Goal: Information Seeking & Learning: Compare options

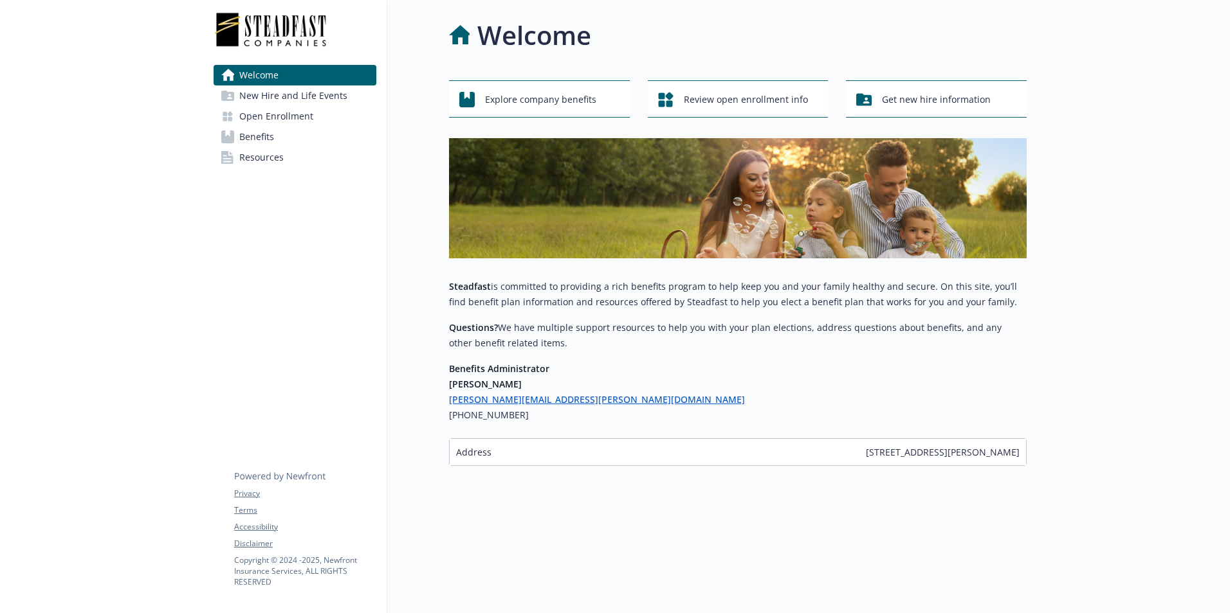
click at [248, 136] on span "Benefits" at bounding box center [256, 137] width 35 height 21
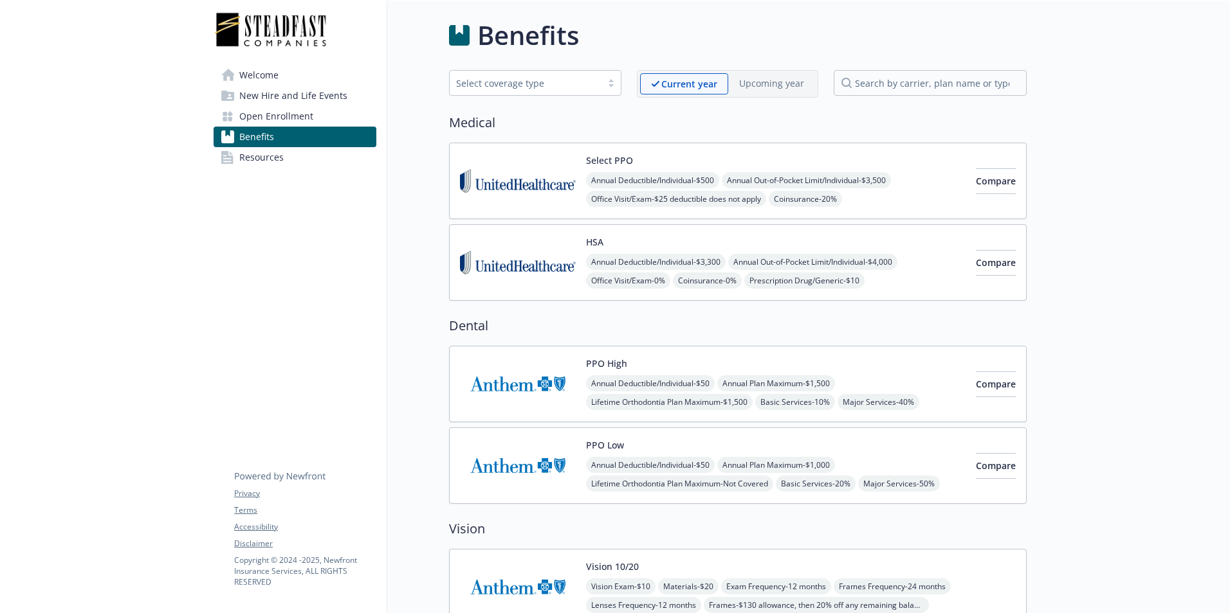
click at [796, 177] on span "Annual Out-of-Pocket Limit/Individual - $3,500" at bounding box center [806, 180] width 169 height 16
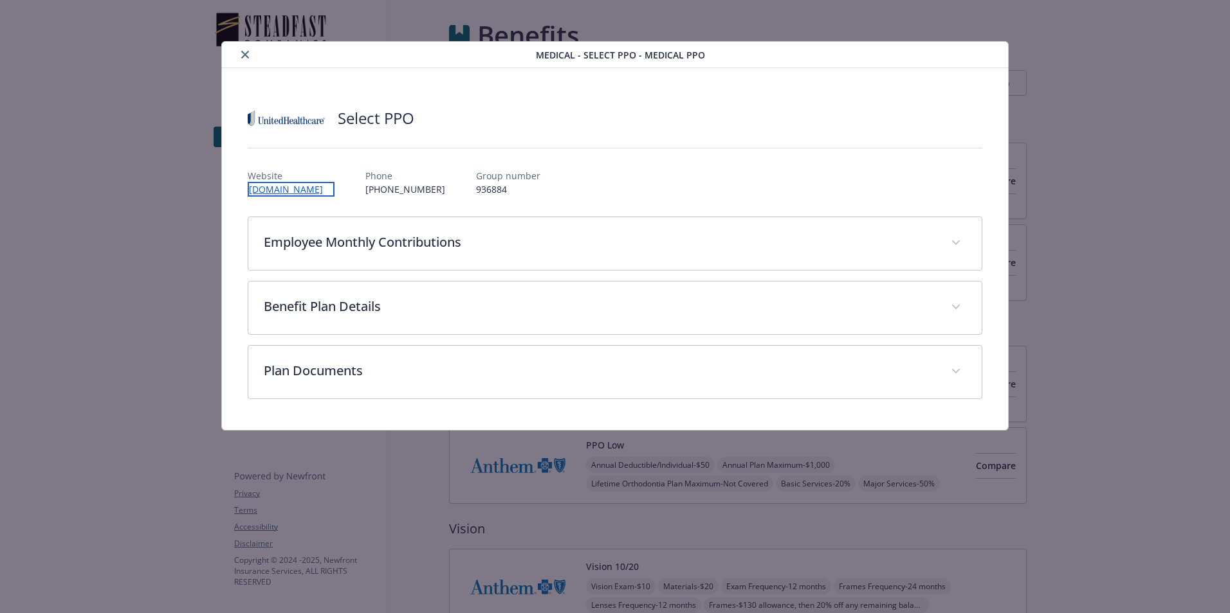
click at [299, 190] on link "www.uhc.com" at bounding box center [291, 189] width 87 height 15
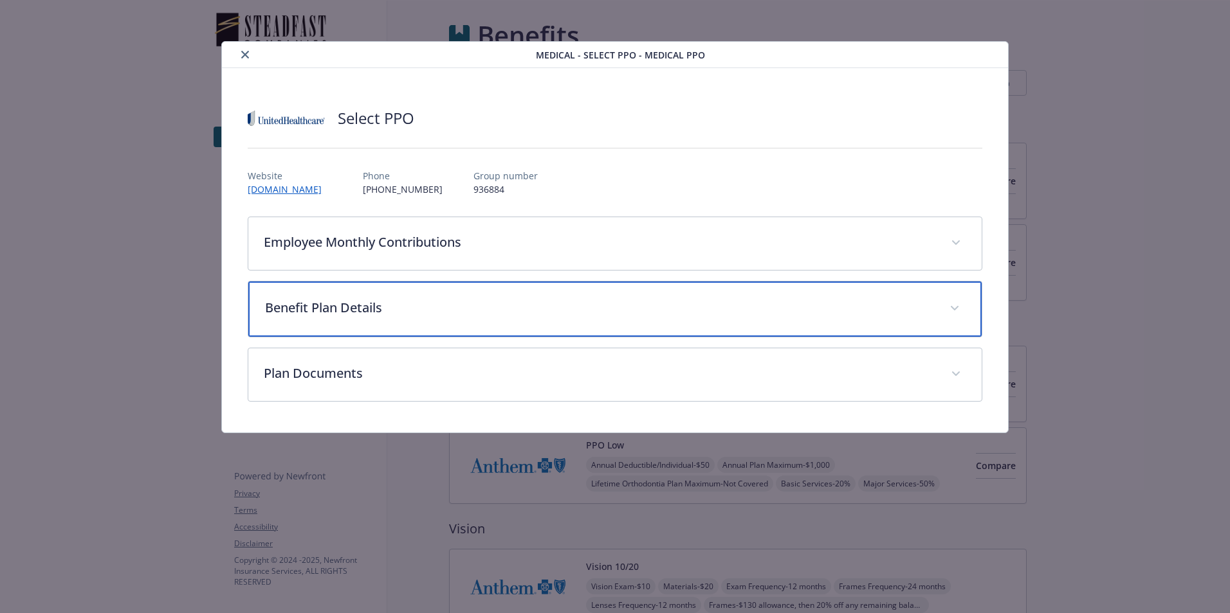
click at [352, 309] on p "Benefit Plan Details" at bounding box center [599, 307] width 669 height 19
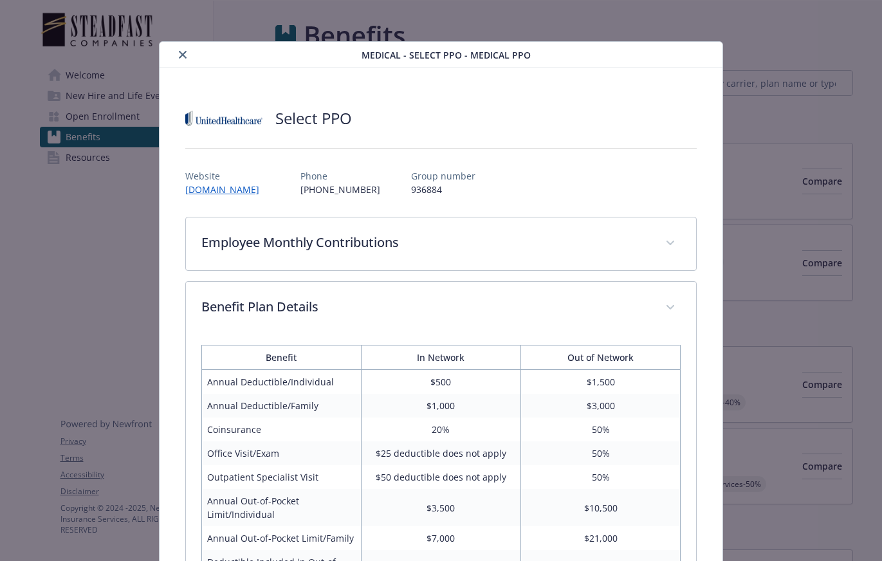
click at [185, 55] on button "close" at bounding box center [182, 54] width 15 height 15
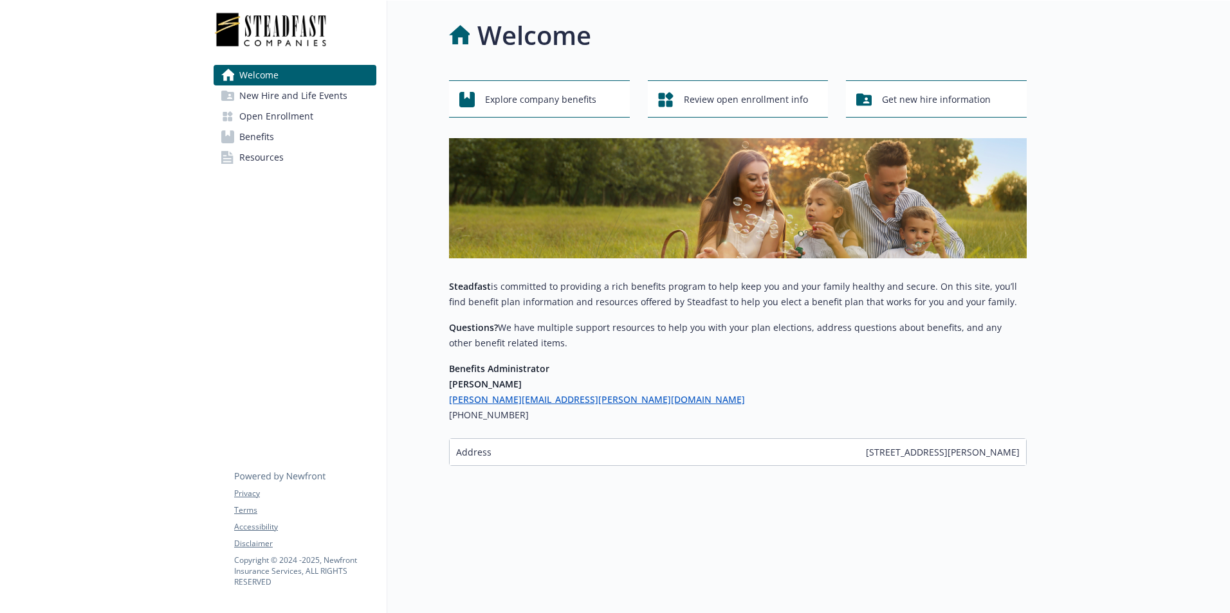
click at [273, 133] on link "Benefits" at bounding box center [294, 137] width 163 height 21
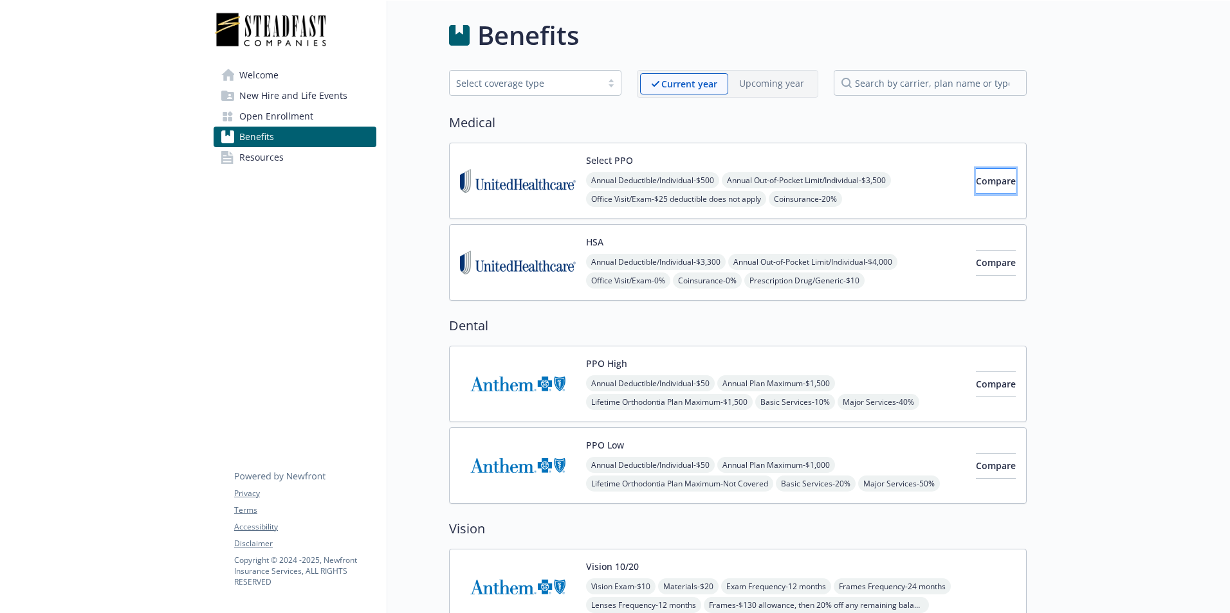
click at [610, 179] on span "Compare" at bounding box center [996, 181] width 40 height 12
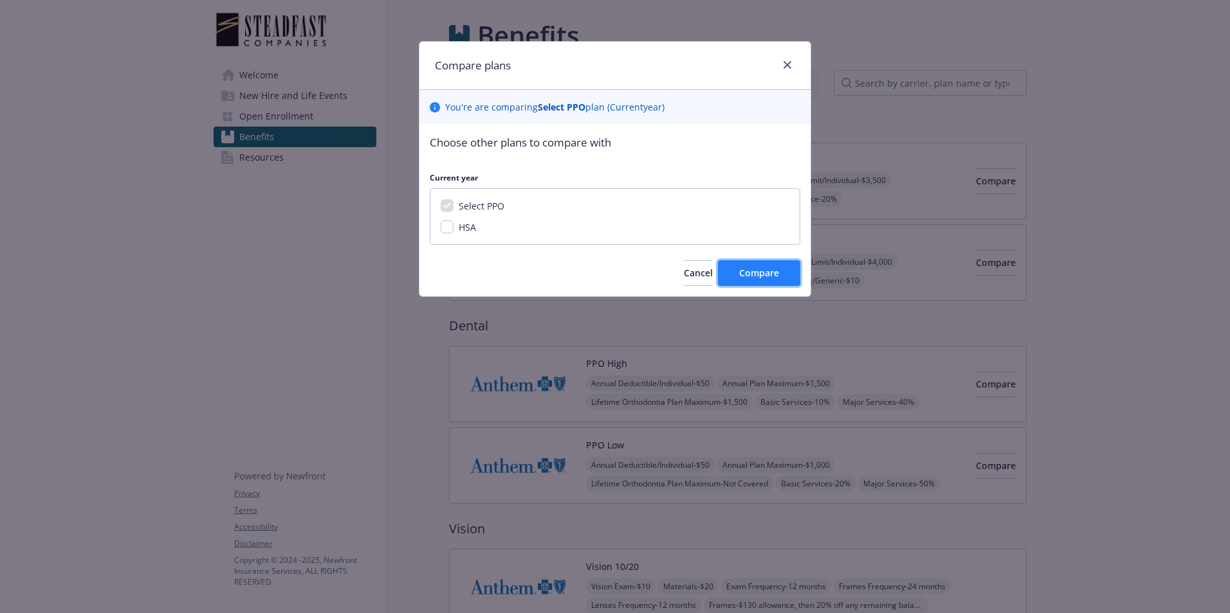
click at [610, 276] on span "Compare" at bounding box center [759, 273] width 40 height 12
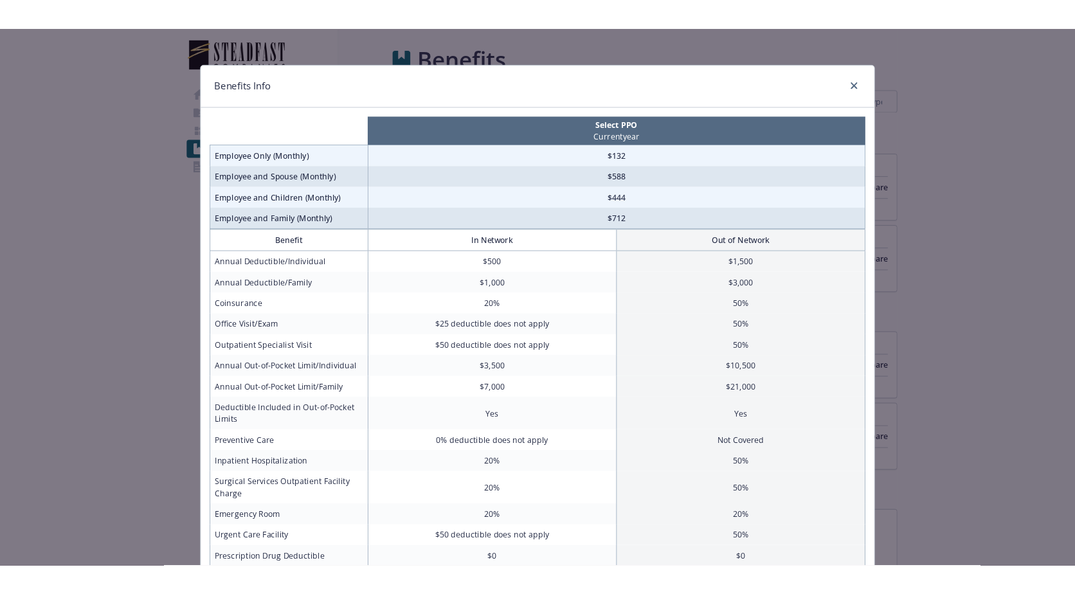
scroll to position [64, 0]
